Goal: Transaction & Acquisition: Download file/media

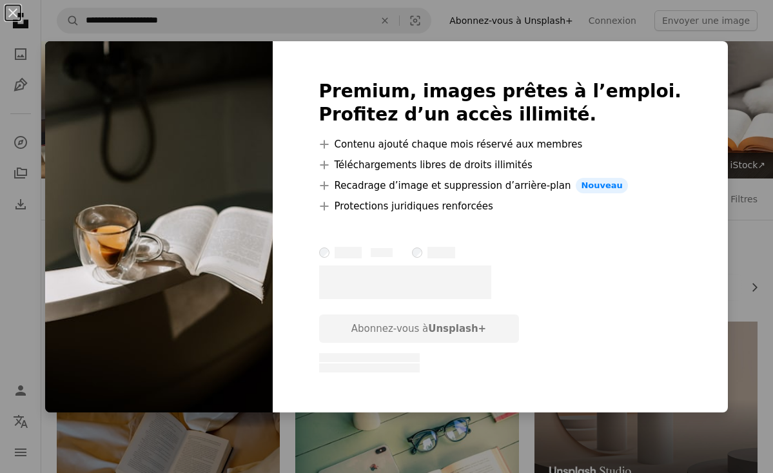
scroll to position [563, 0]
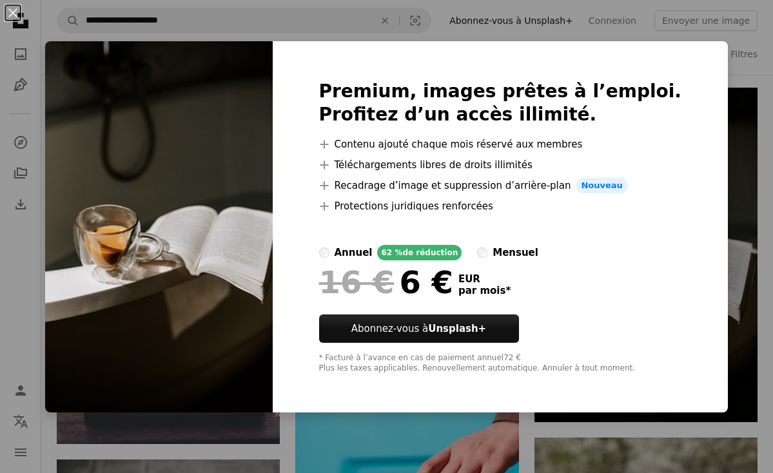
click at [267, 192] on img at bounding box center [159, 227] width 228 height 372
click at [269, 352] on img at bounding box center [159, 227] width 228 height 372
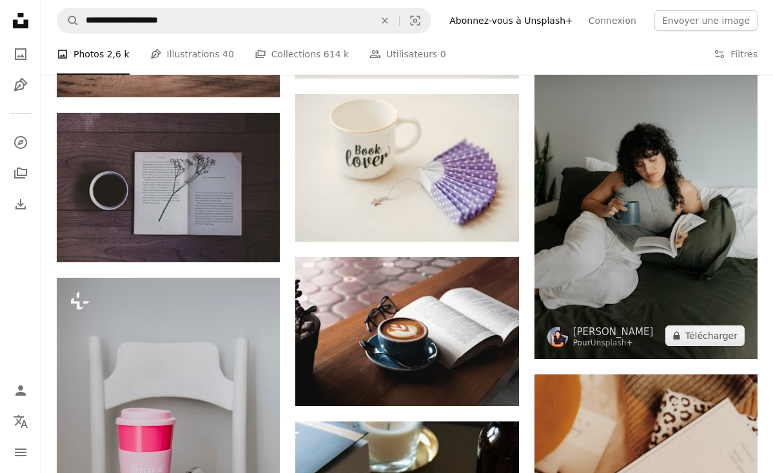
scroll to position [3368, 0]
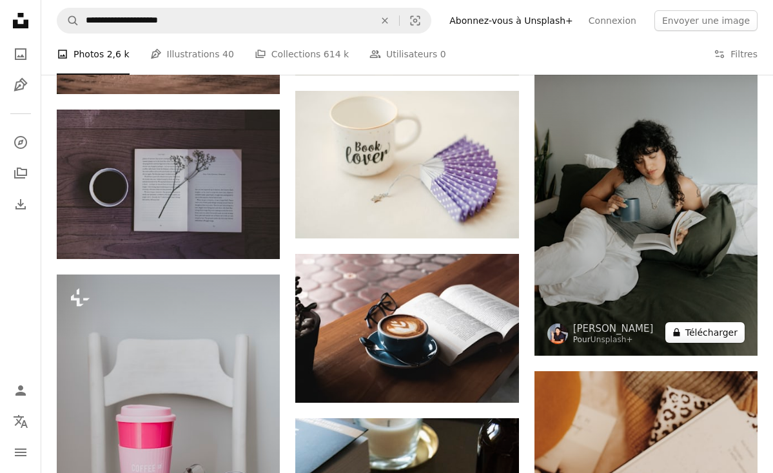
click at [721, 326] on button "A lock Télécharger" at bounding box center [705, 332] width 79 height 21
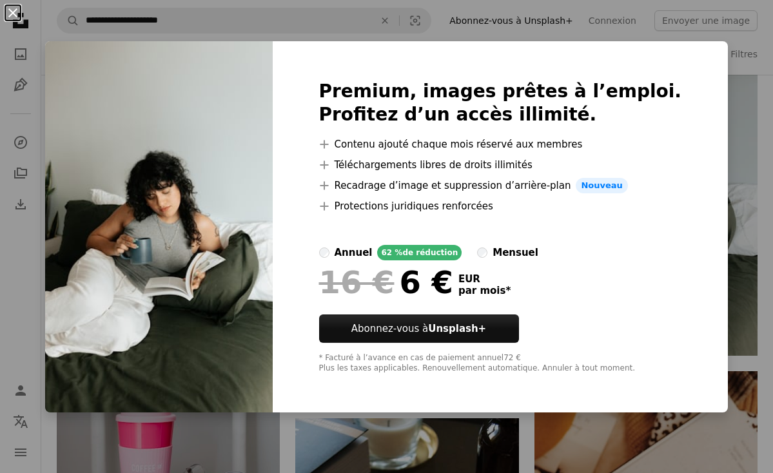
click at [17, 15] on button "An X shape" at bounding box center [12, 12] width 15 height 15
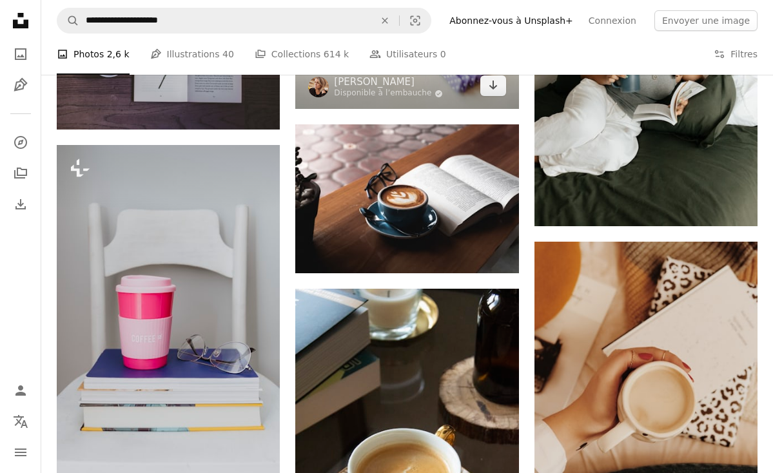
scroll to position [3534, 0]
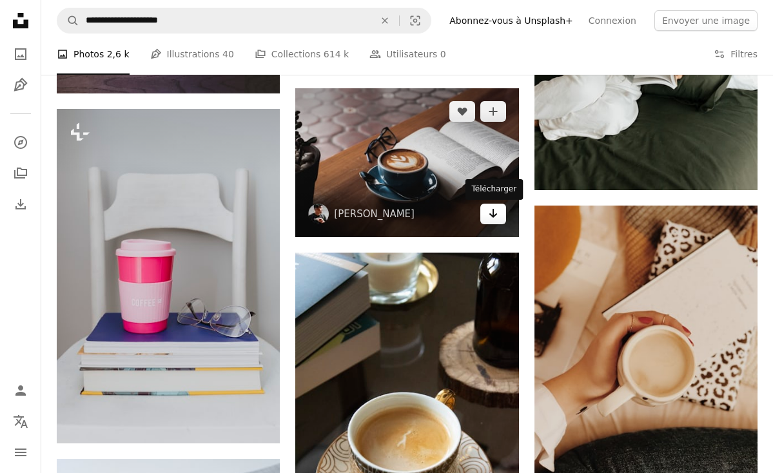
click at [497, 214] on icon "Arrow pointing down" at bounding box center [493, 213] width 10 height 15
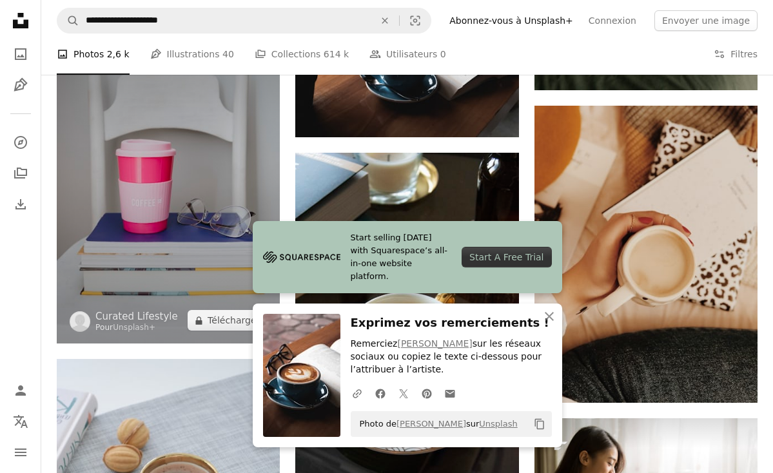
scroll to position [3642, 0]
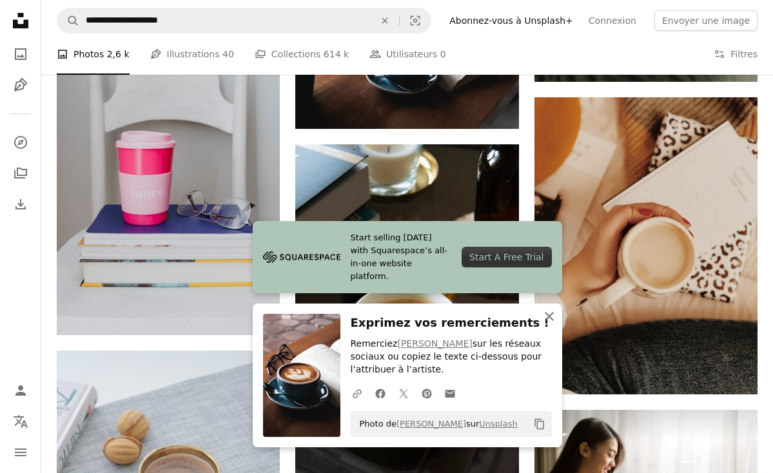
click at [550, 315] on icon "An X shape" at bounding box center [549, 316] width 15 height 15
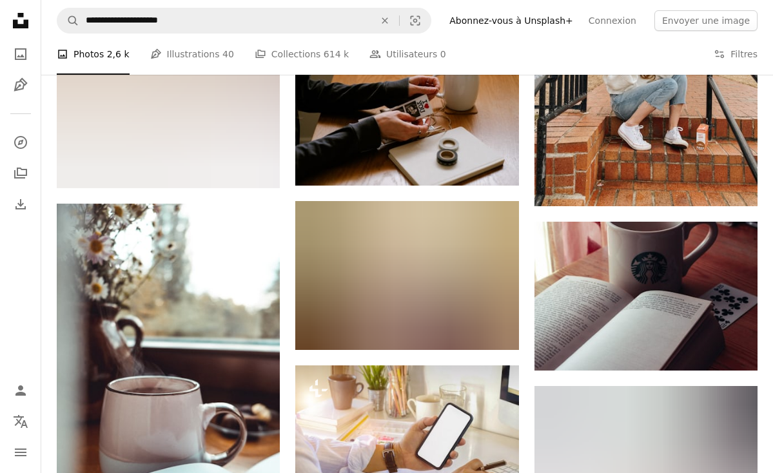
scroll to position [4803, 0]
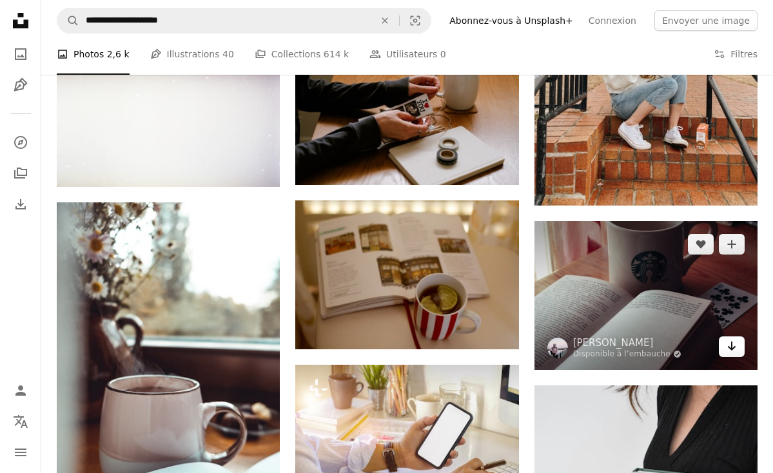
click at [736, 345] on icon "Arrow pointing down" at bounding box center [732, 346] width 10 height 15
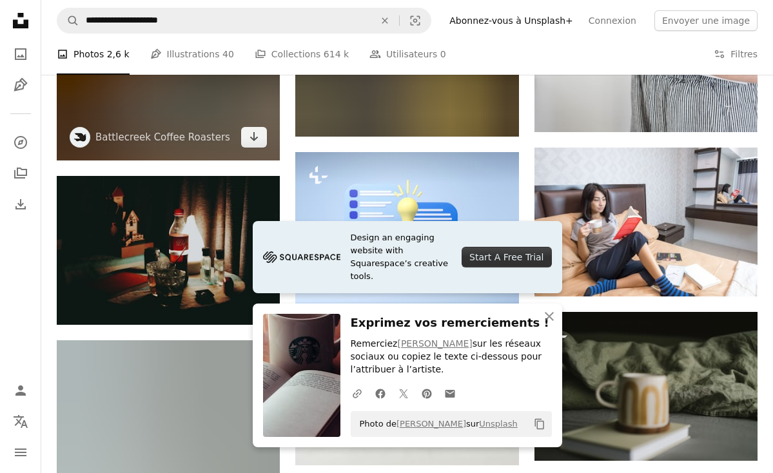
scroll to position [5347, 0]
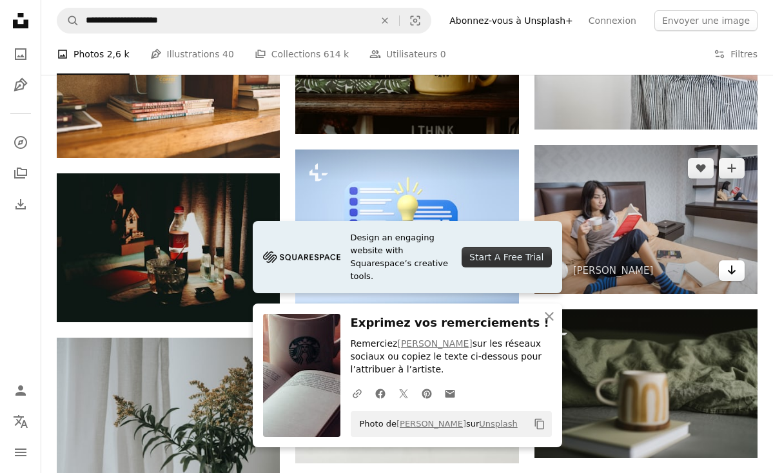
click at [731, 266] on icon "Télécharger" at bounding box center [732, 270] width 8 height 9
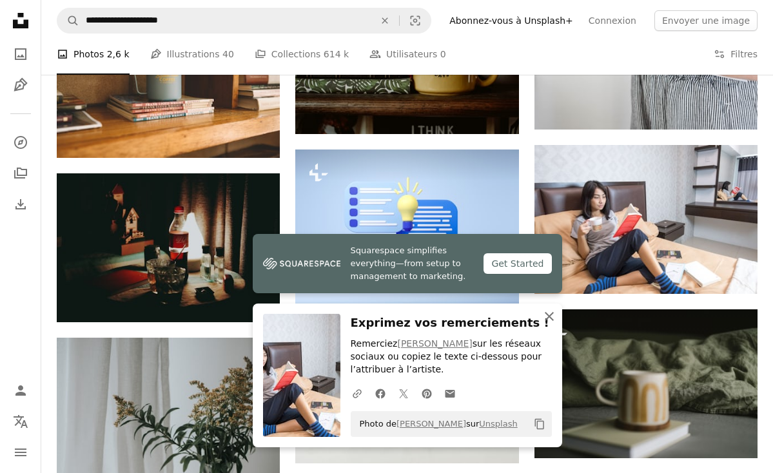
click at [546, 318] on icon "An X shape" at bounding box center [549, 316] width 15 height 15
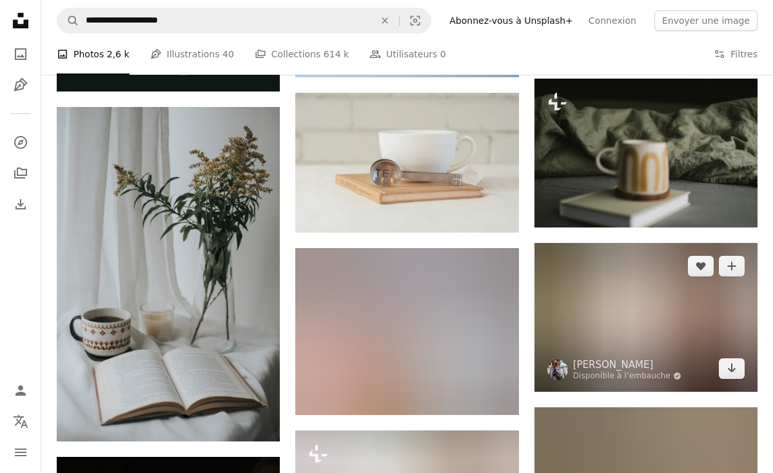
scroll to position [5578, 0]
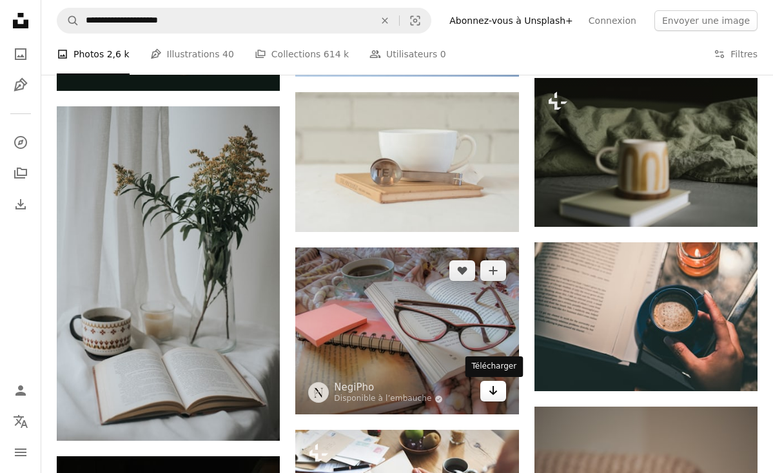
click at [494, 397] on icon "Arrow pointing down" at bounding box center [493, 390] width 10 height 15
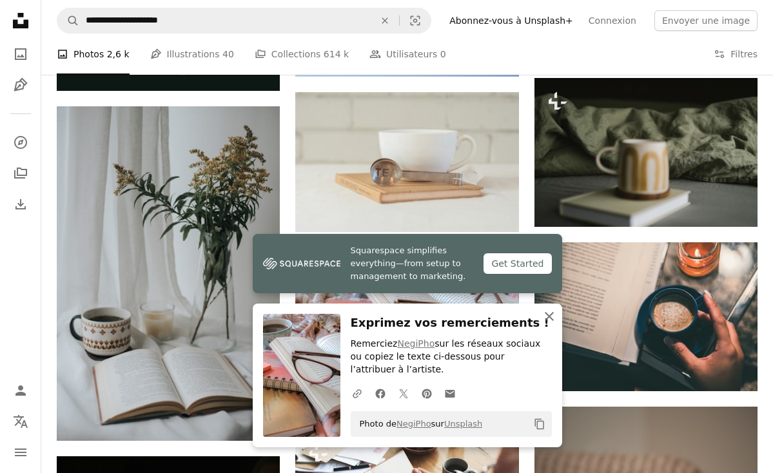
click at [552, 317] on icon "button" at bounding box center [549, 316] width 9 height 9
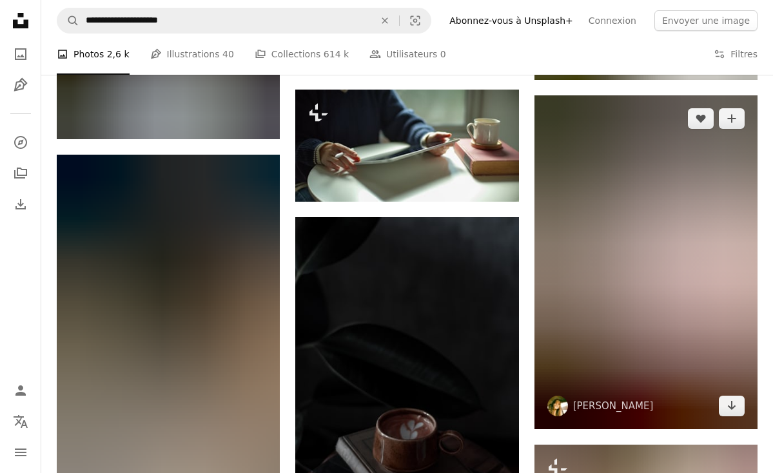
scroll to position [8159, 0]
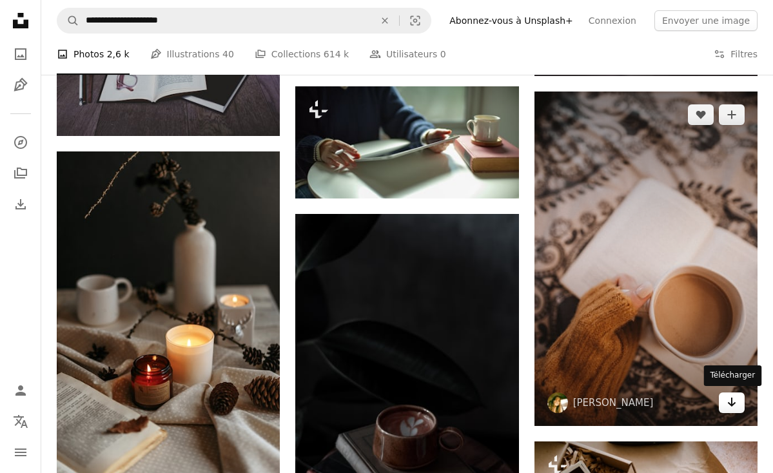
click at [722, 407] on link "Arrow pointing down" at bounding box center [732, 403] width 26 height 21
